Goal: Transaction & Acquisition: Purchase product/service

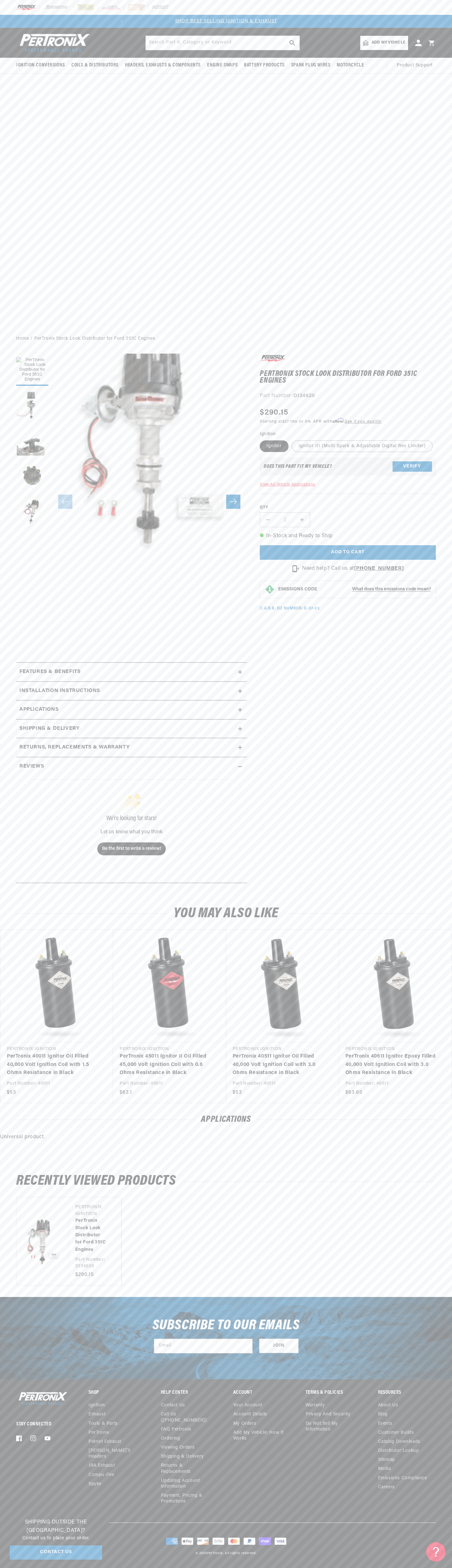
click at [125, 20] on button "Translation missing: en.sections.announcements.previous_announcement" at bounding box center [121, 21] width 13 height 13
click at [434, 864] on div "PerTronix Stock Look Distributor for Ford 351C Engines PerTronix Stock Look Dis…" at bounding box center [341, 621] width 189 height 536
click at [281, 1567] on html "Skip to content Your cart Your cart is empty Get the right parts the first time…" at bounding box center [226, 784] width 452 height 1568
click at [26, 1201] on div "RECENTLY VIEWED PRODUCTS Vendor Pertronix Ignition PerTronix Stock Look Distrib…" at bounding box center [226, 1230] width 452 height 133
